Goal: Task Accomplishment & Management: Manage account settings

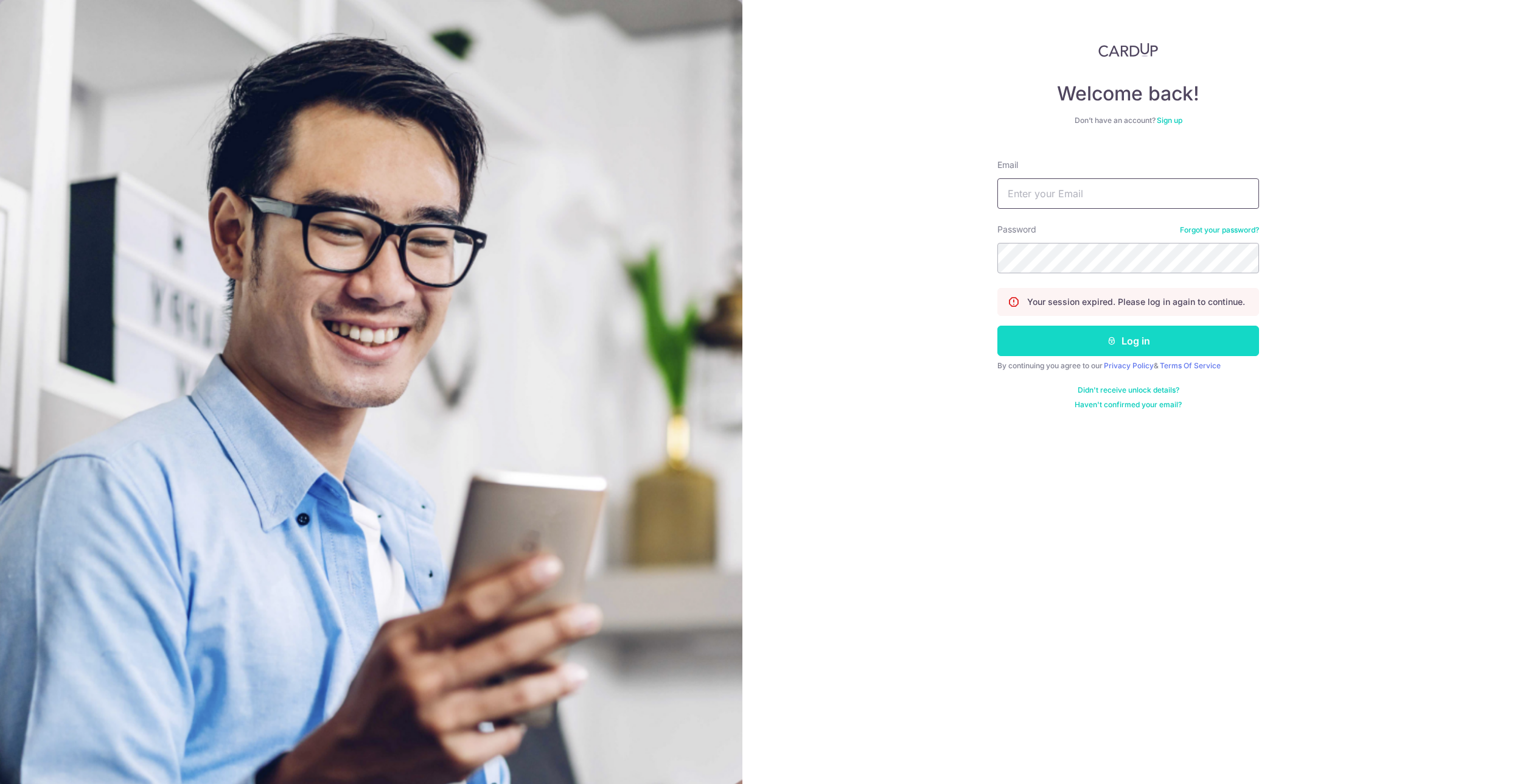
type input "[EMAIL_ADDRESS][DOMAIN_NAME]"
click at [1145, 337] on button "Log in" at bounding box center [1128, 340] width 262 height 30
